Goal: Information Seeking & Learning: Learn about a topic

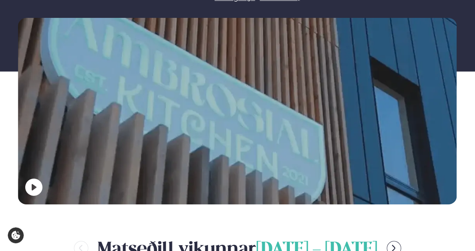
scroll to position [233, 0]
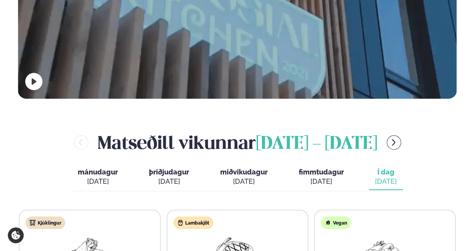
click at [268, 130] on div "[PERSON_NAME] [DATE] - [DATE] [PERSON_NAME]. [DATE] þriðjudagur þri. [DATE] mið…" at bounding box center [237, 249] width 438 height 238
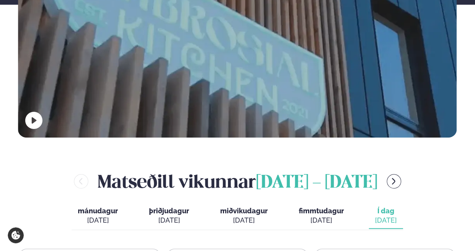
click at [401, 174] on button "menu-btn-right" at bounding box center [394, 181] width 14 height 14
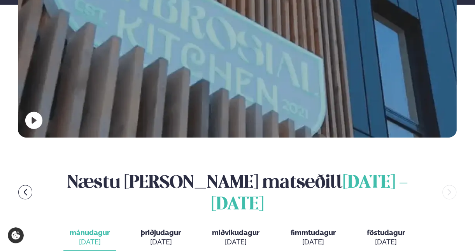
click at [156, 238] on div "[DATE]" at bounding box center [161, 242] width 40 height 9
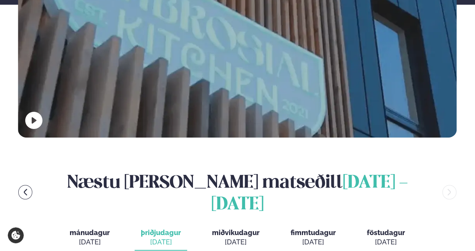
drag, startPoint x: 460, startPoint y: 174, endPoint x: 244, endPoint y: 69, distance: 240.4
click at [244, 238] on div "[DATE]" at bounding box center [235, 242] width 47 height 9
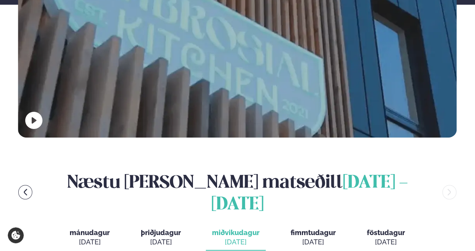
click at [316, 229] on span "fimmtudagur" at bounding box center [313, 233] width 45 height 8
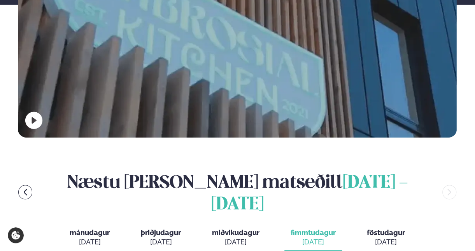
click at [395, 238] on div "[DATE]" at bounding box center [386, 242] width 38 height 9
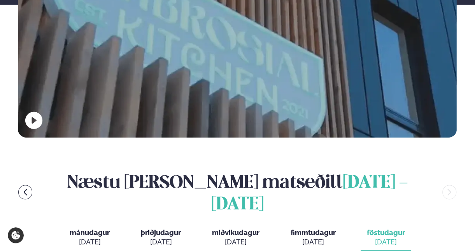
click at [32, 185] on button "menu-btn-left" at bounding box center [25, 192] width 14 height 14
